Goal: Transaction & Acquisition: Obtain resource

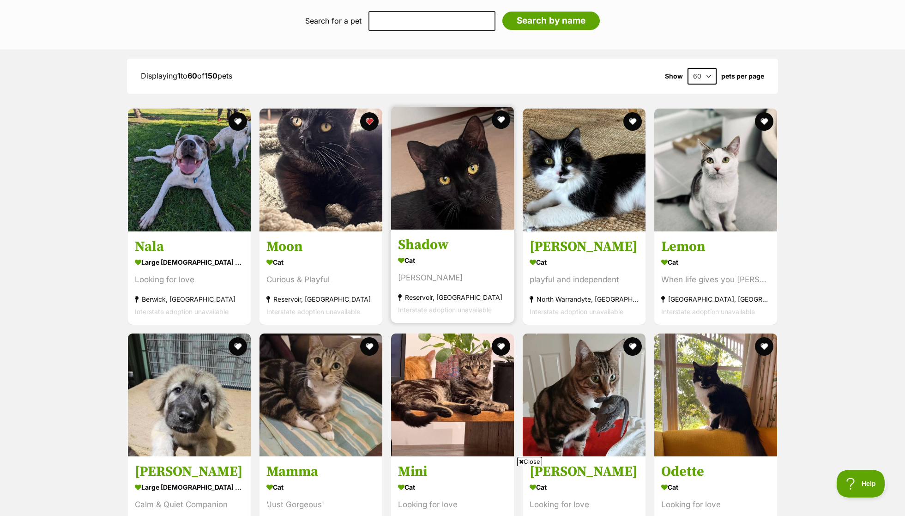
click at [460, 236] on h3 "Shadow" at bounding box center [452, 245] width 109 height 18
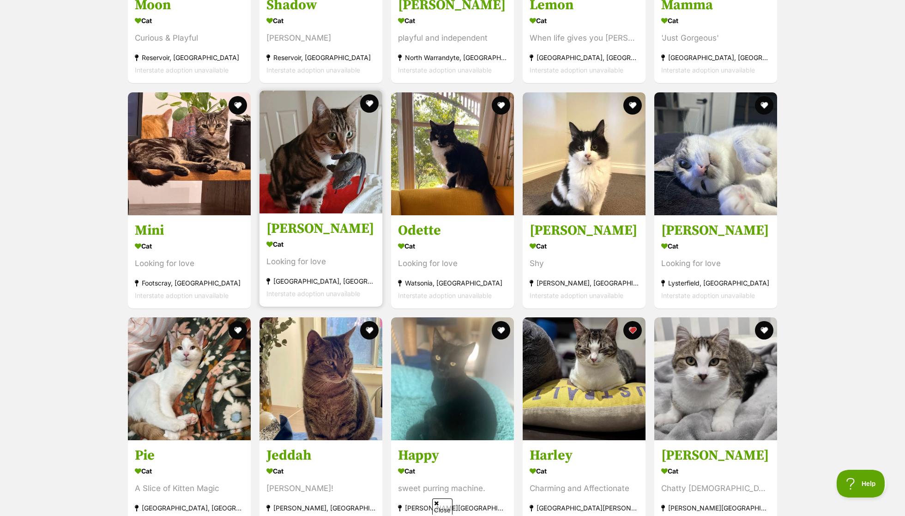
click at [350, 204] on img at bounding box center [320, 151] width 123 height 123
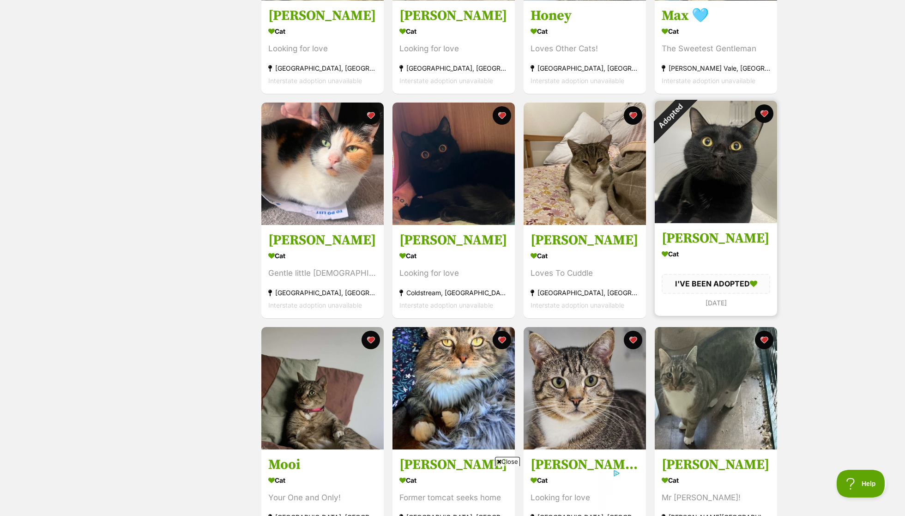
click at [686, 132] on div "Adopted" at bounding box center [670, 116] width 31 height 31
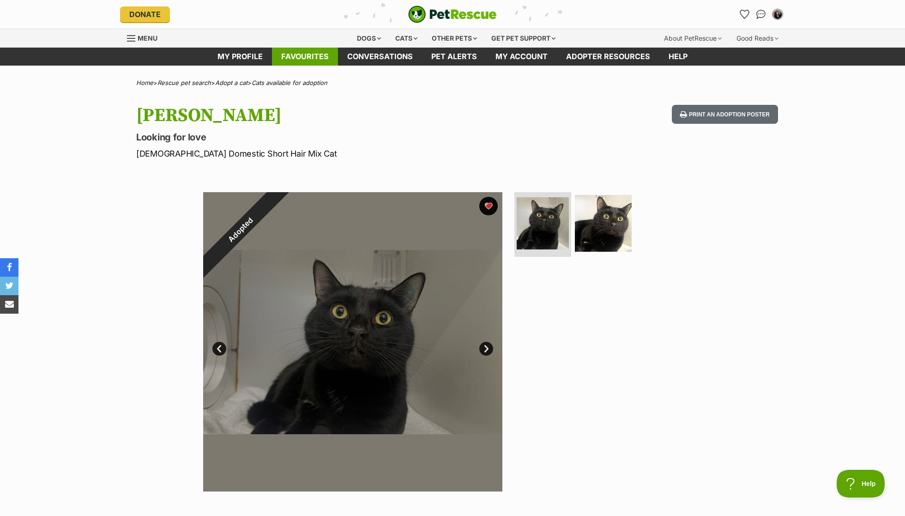
click at [320, 54] on link "Favourites" at bounding box center [305, 57] width 66 height 18
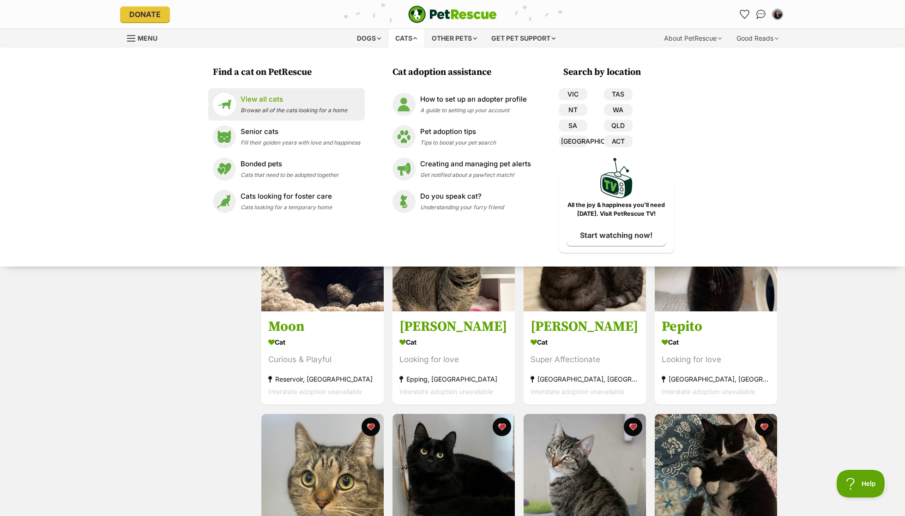
click at [296, 106] on div "View all cats Browse all of the cats looking for a home" at bounding box center [294, 104] width 107 height 20
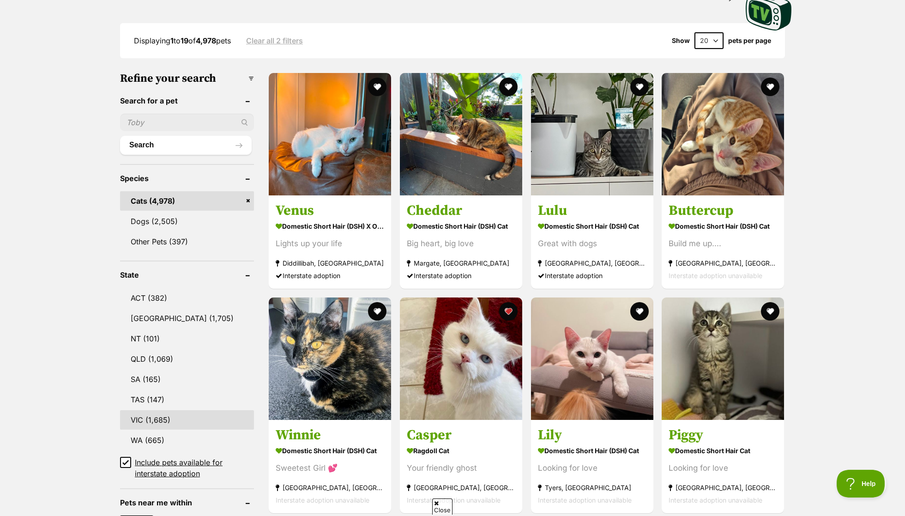
click at [176, 410] on link "VIC (1,685)" at bounding box center [187, 419] width 134 height 19
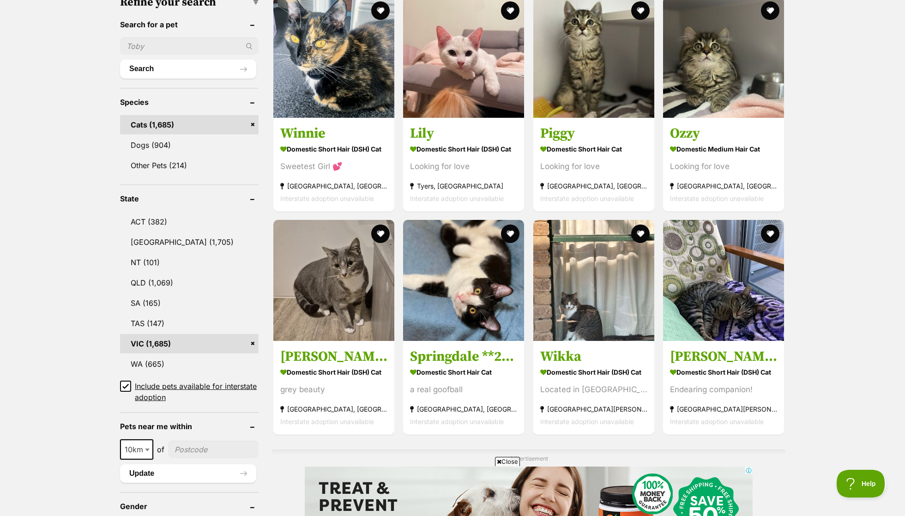
click at [148, 449] on span at bounding box center [148, 449] width 9 height 20
select select "25"
